Goal: Task Accomplishment & Management: Manage account settings

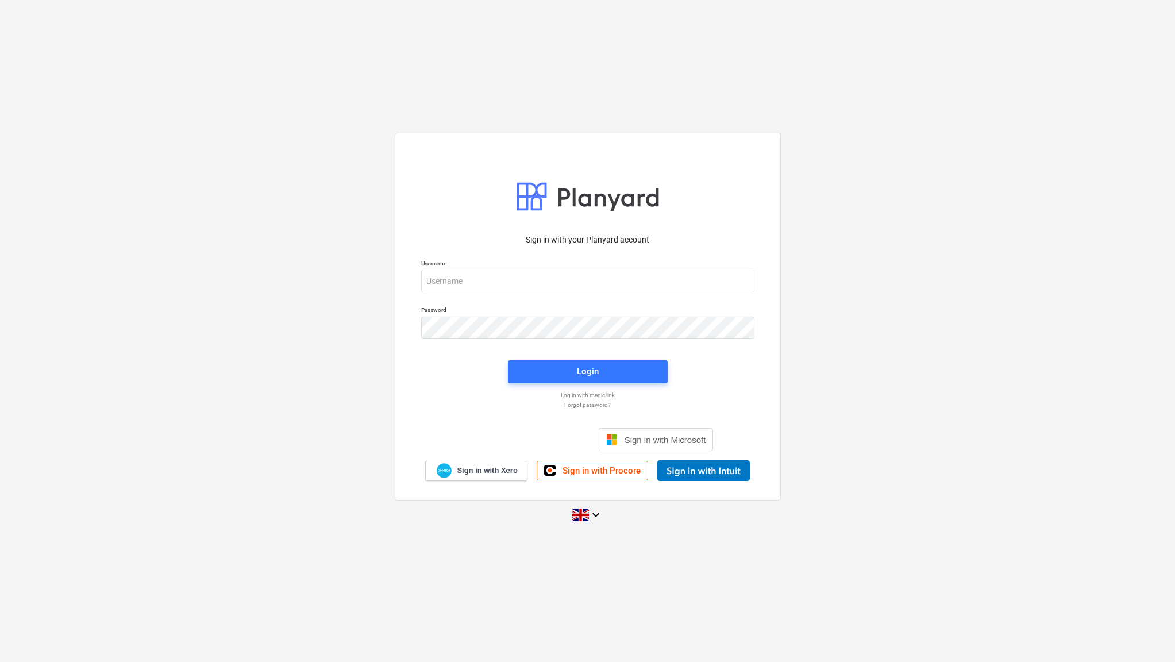
click at [435, 397] on p "Log in with magic link" at bounding box center [587, 394] width 345 height 7
click at [504, 283] on input "email" at bounding box center [587, 280] width 333 height 23
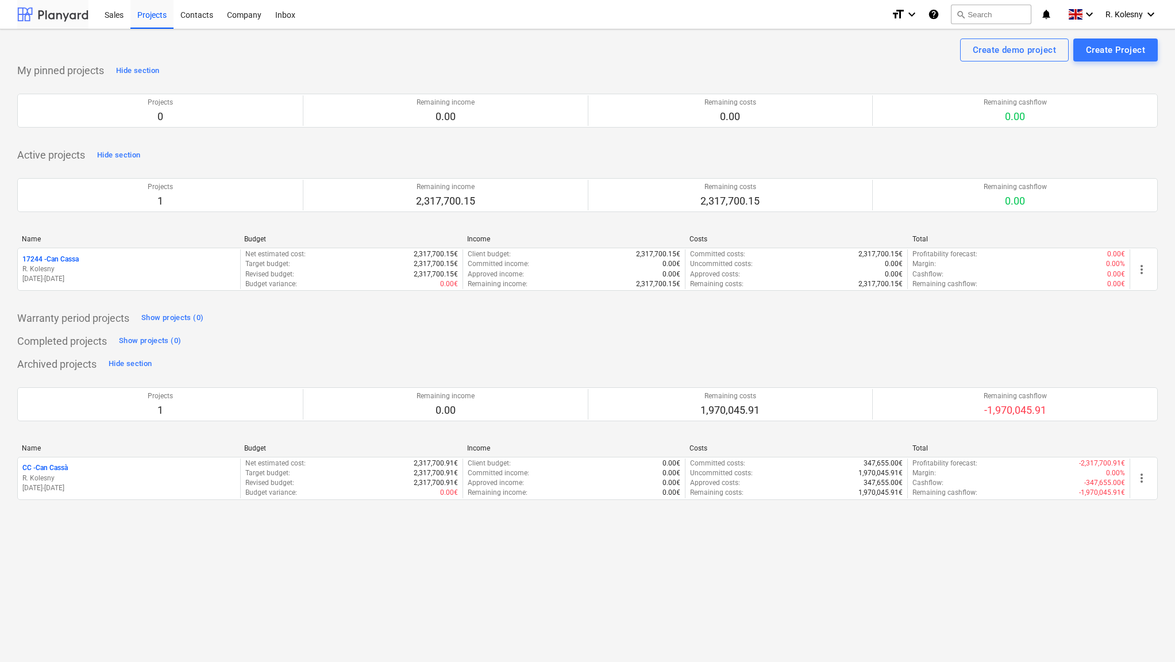
click at [60, 10] on div at bounding box center [52, 14] width 71 height 29
click at [285, 18] on div "Inbox" at bounding box center [285, 13] width 34 height 29
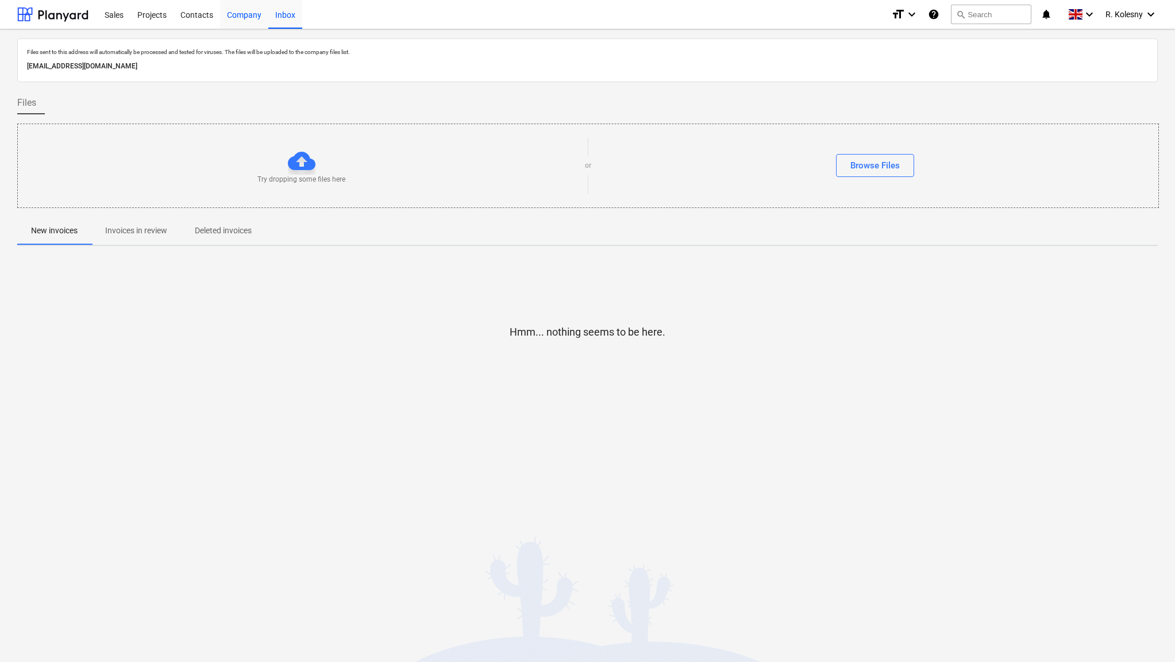
click at [250, 13] on div "Company" at bounding box center [244, 13] width 48 height 29
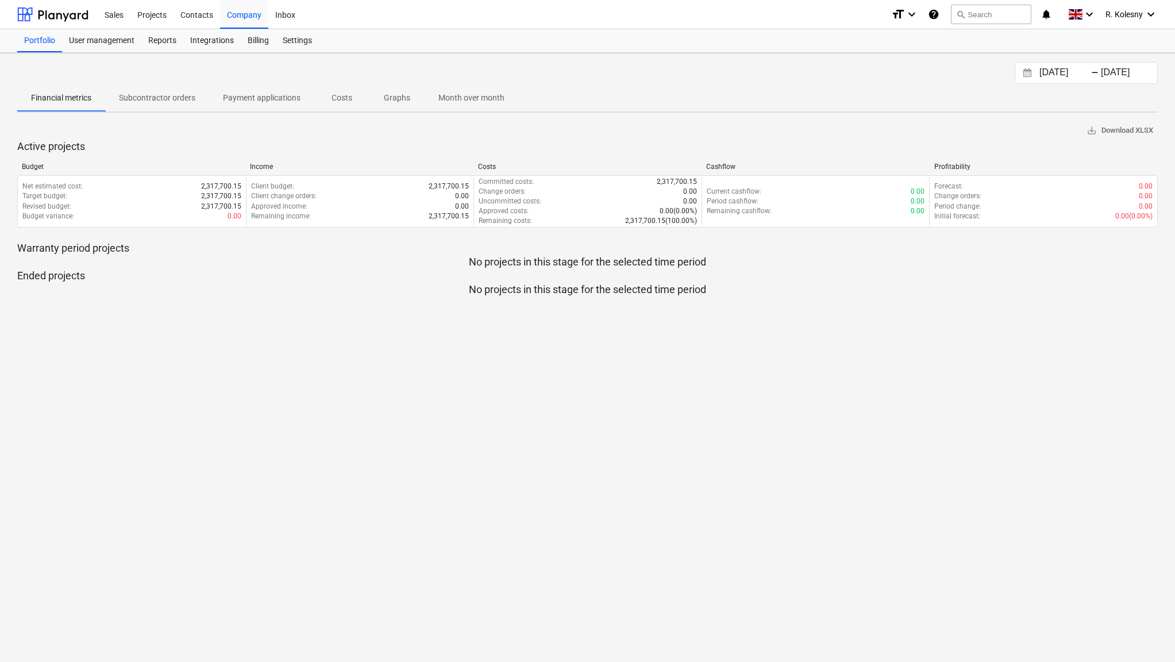
click at [349, 98] on p "Costs" at bounding box center [342, 98] width 28 height 12
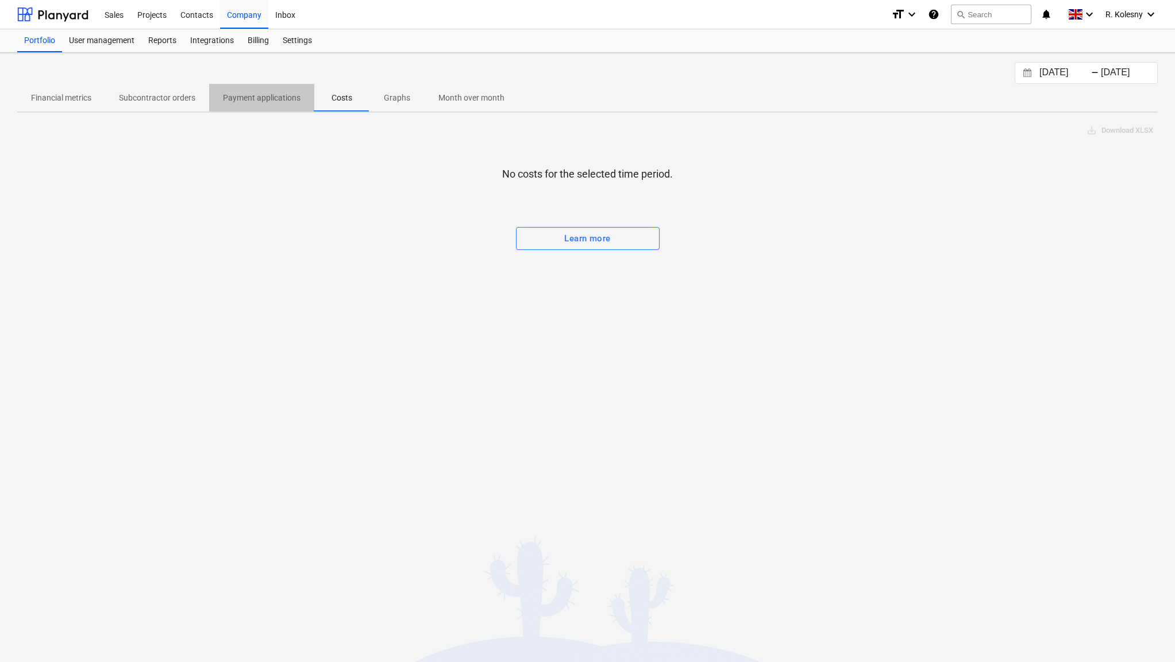
click at [276, 96] on p "Payment applications" at bounding box center [262, 98] width 78 height 12
click at [84, 95] on p "Financial metrics" at bounding box center [61, 98] width 60 height 12
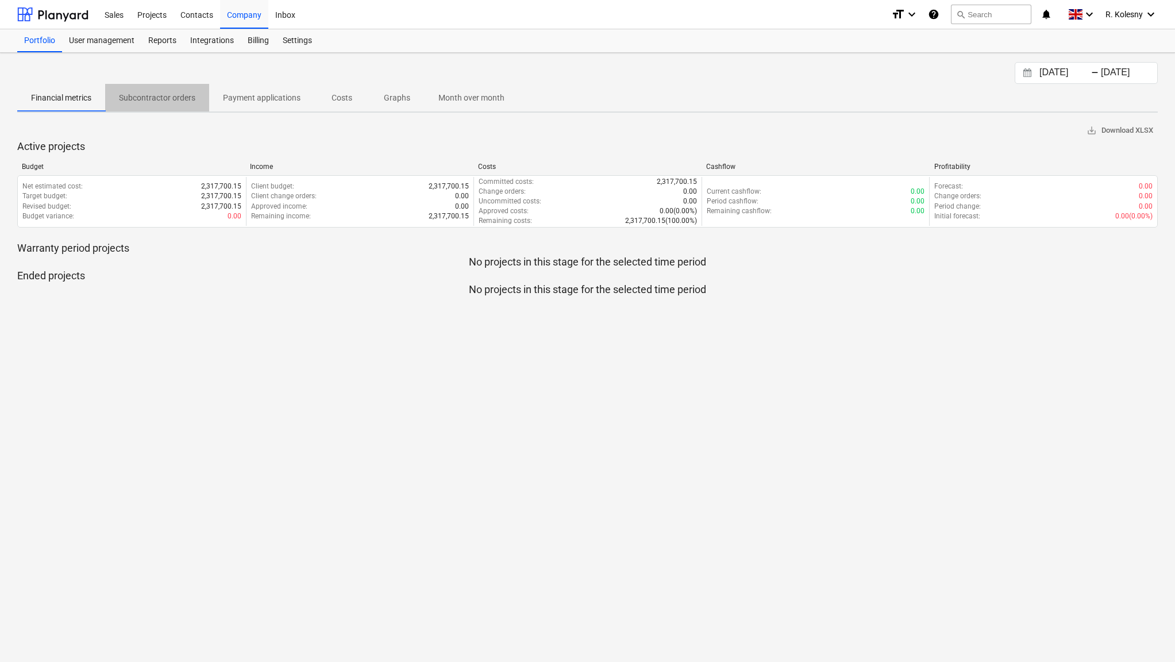
click at [157, 103] on span "Subcontractor orders" at bounding box center [157, 97] width 104 height 19
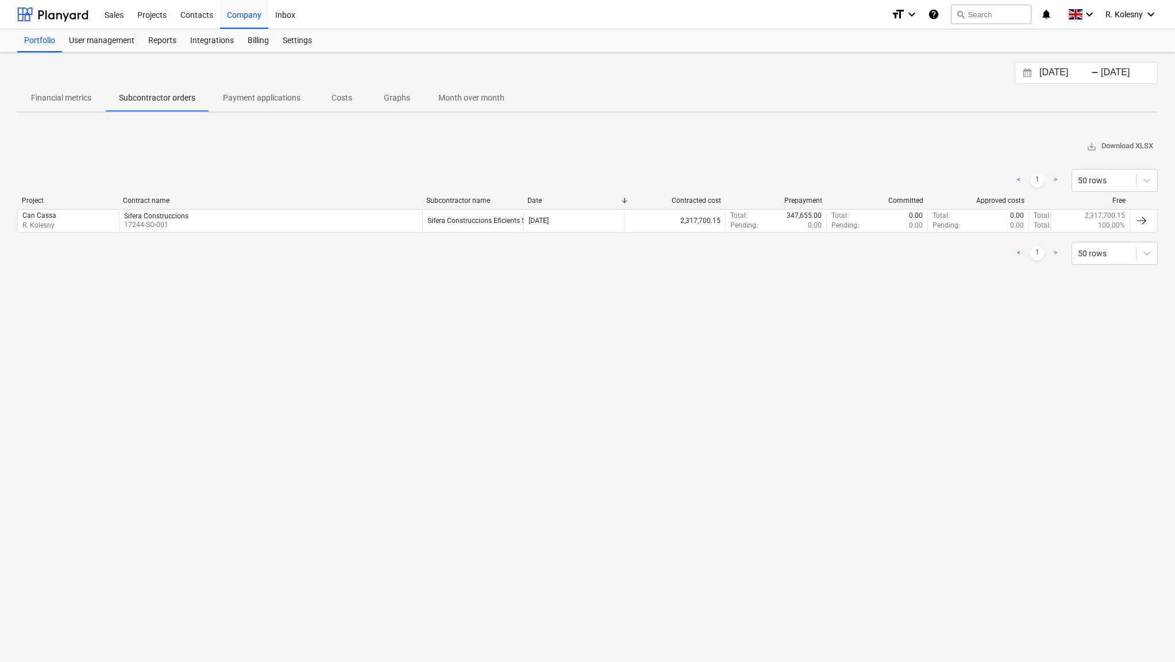
click at [269, 99] on p "Payment applications" at bounding box center [262, 98] width 78 height 12
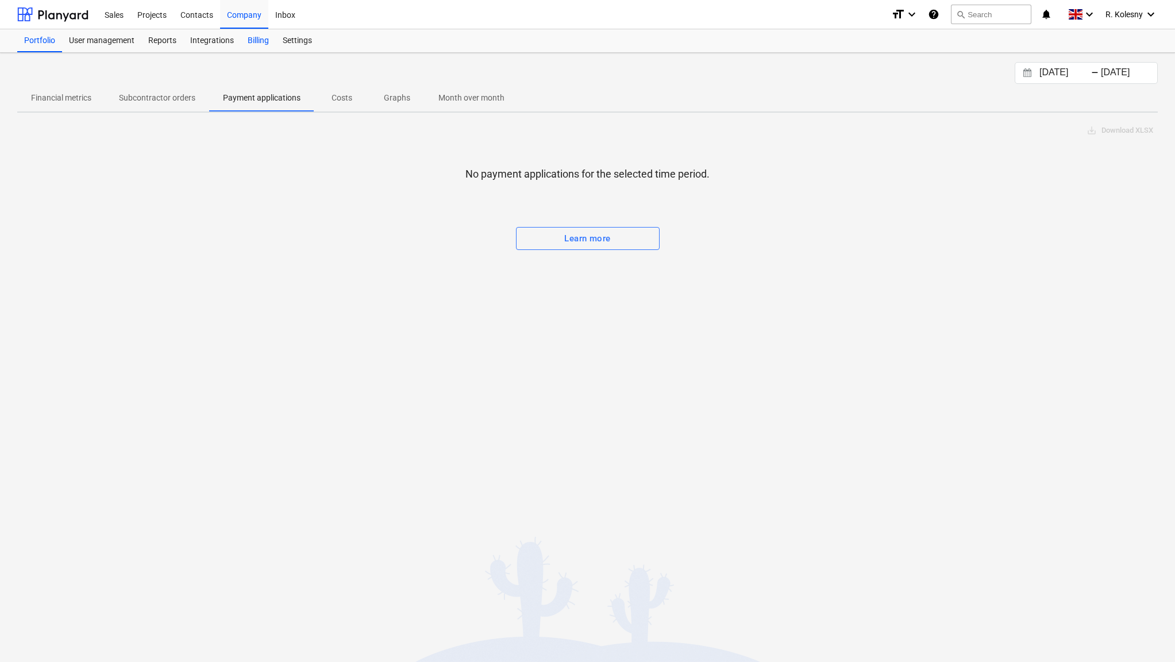
click at [264, 46] on div "Billing" at bounding box center [258, 40] width 35 height 23
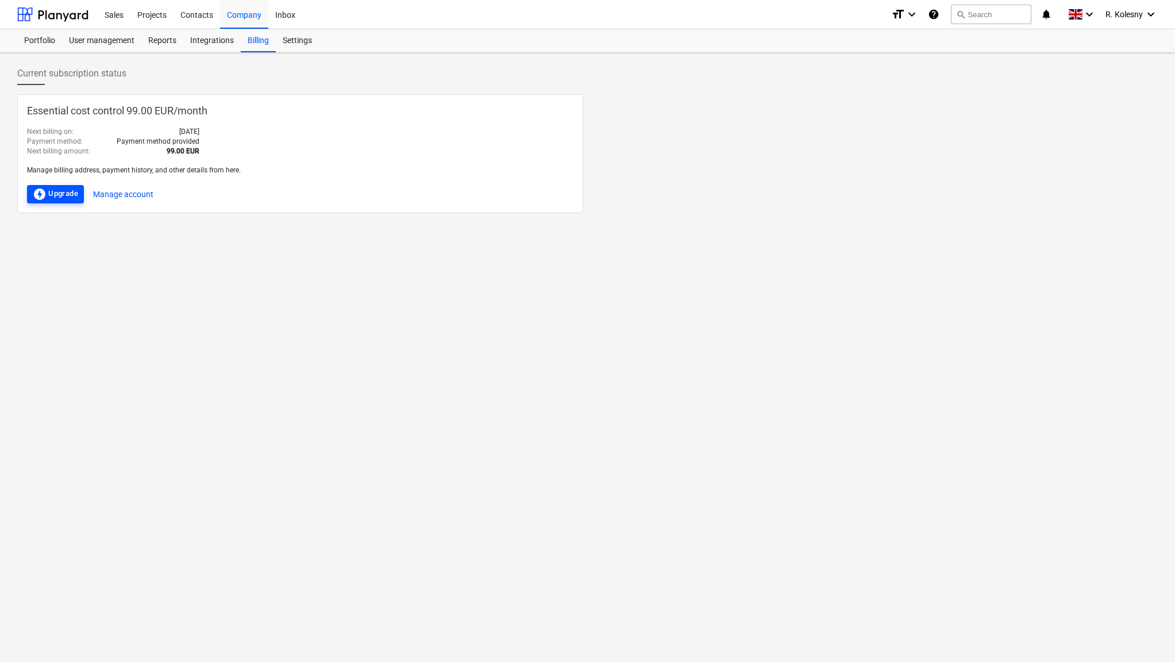
click at [70, 192] on div "offline_bolt Upgrade" at bounding box center [55, 194] width 45 height 14
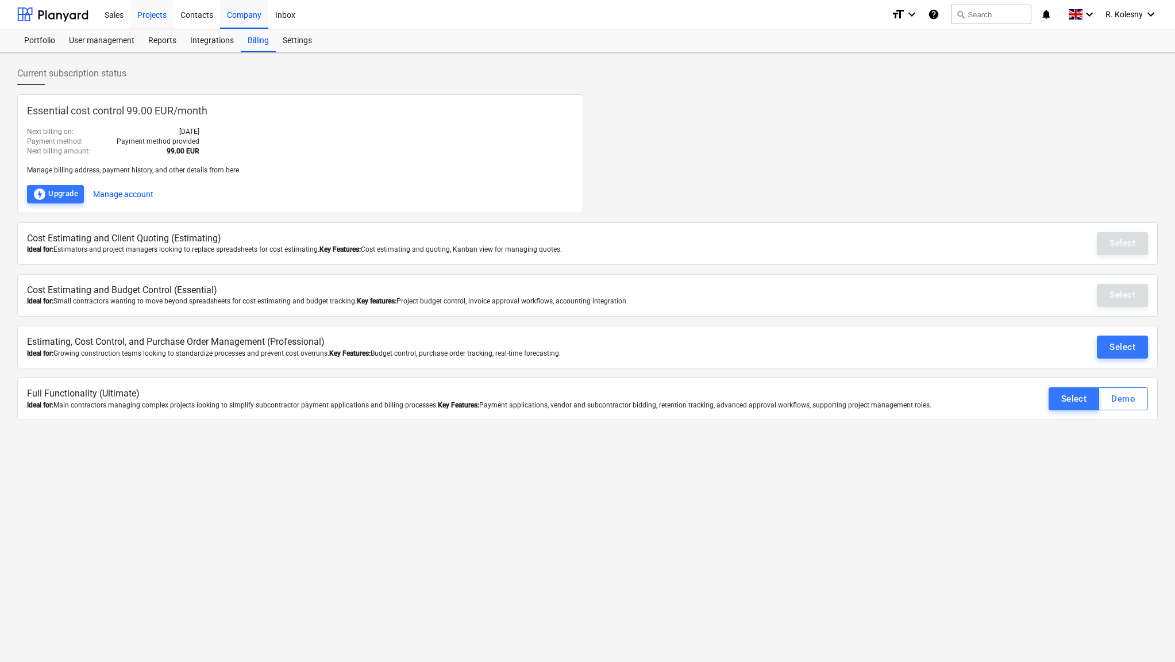
click at [152, 12] on div "Projects" at bounding box center [151, 13] width 43 height 29
